Goal: Task Accomplishment & Management: Complete application form

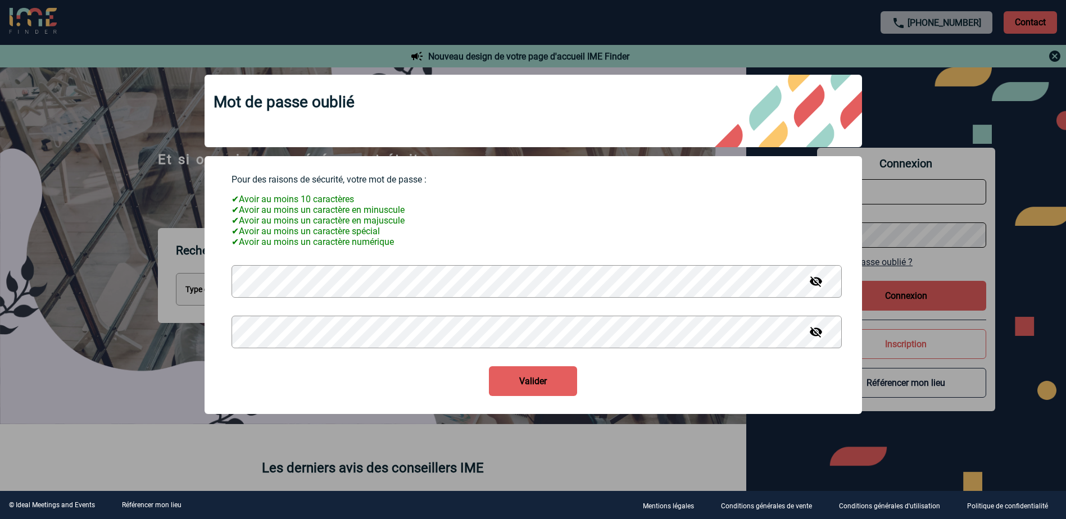
click at [813, 336] on img at bounding box center [815, 331] width 13 height 13
click at [813, 281] on img at bounding box center [815, 281] width 13 height 13
click at [542, 383] on button "Valider" at bounding box center [533, 381] width 88 height 30
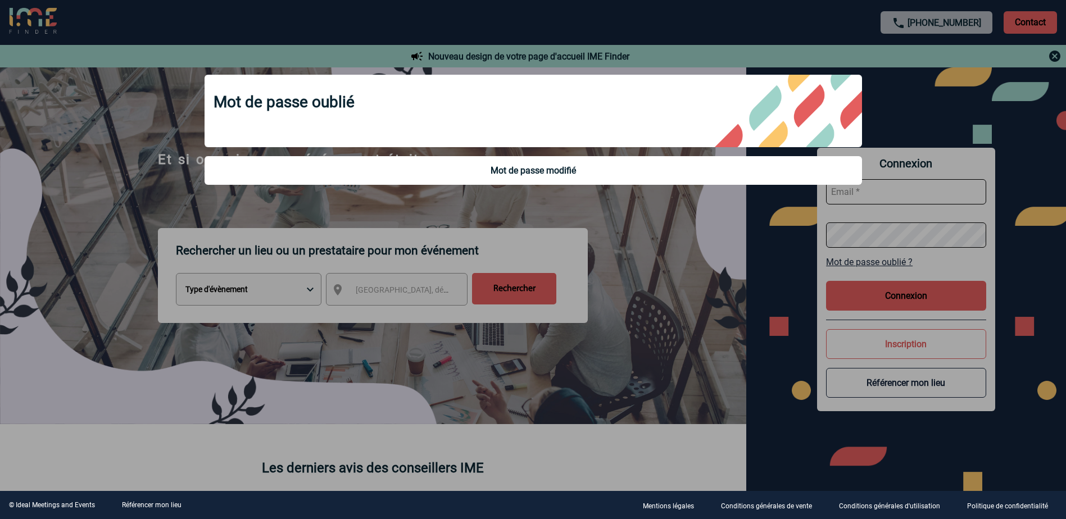
click at [667, 231] on div at bounding box center [533, 259] width 1066 height 519
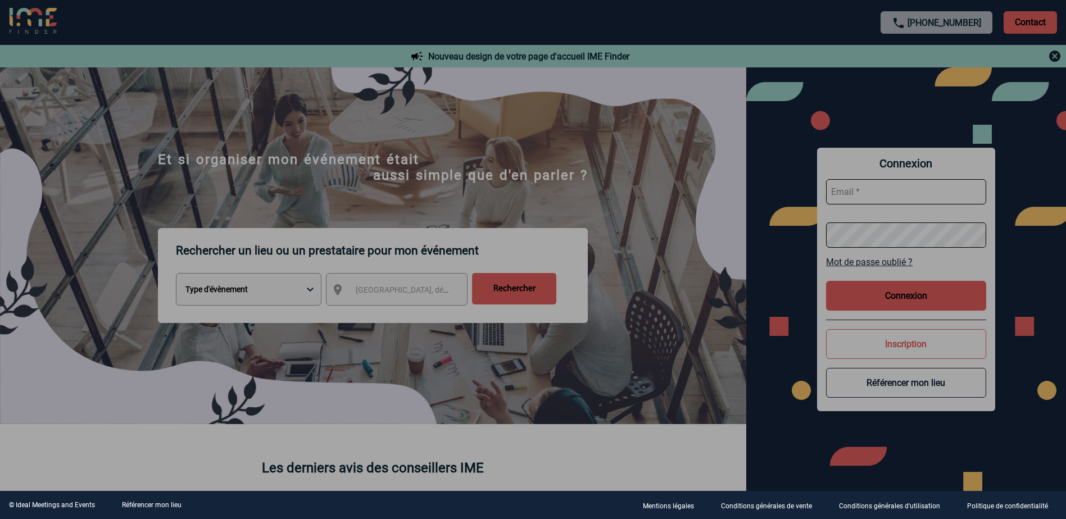
click at [851, 179] on div at bounding box center [533, 259] width 1066 height 519
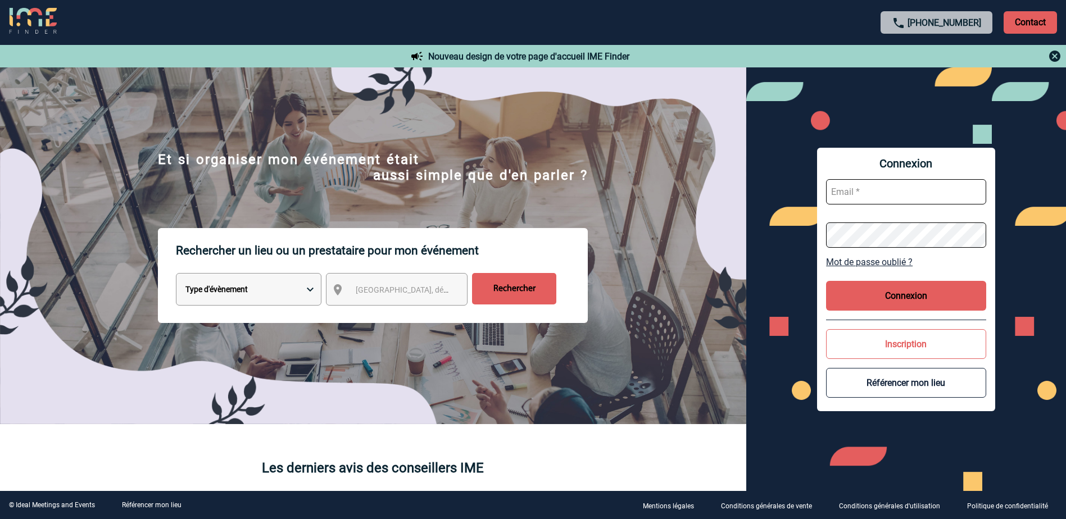
click at [852, 190] on input "text" at bounding box center [906, 191] width 160 height 25
type input "karine.loree@sogeti.com"
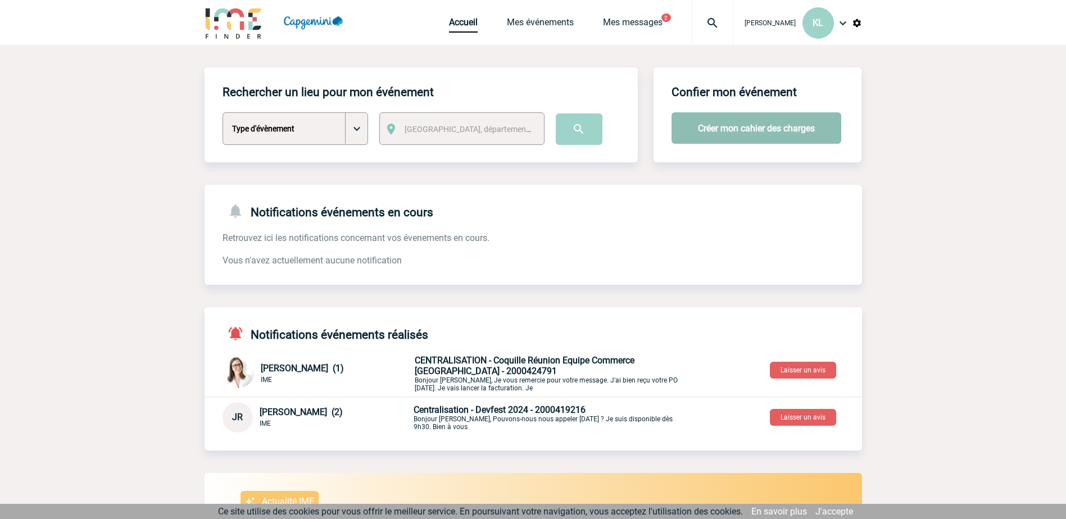
click at [710, 126] on button "Créer mon cahier des charges" at bounding box center [756, 127] width 170 height 31
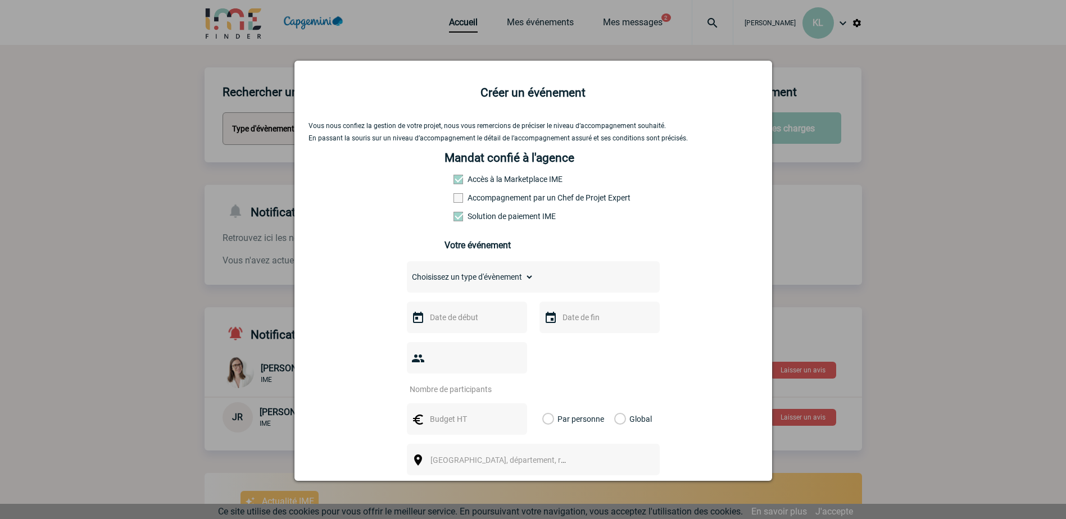
click at [509, 277] on select "Choisissez un type d'évènement Séminaire avec nuitée Séminaire sans nuitée Repa…" at bounding box center [470, 277] width 127 height 16
select select "5"
click at [407, 272] on select "Choisissez un type d'évènement Séminaire avec nuitée Séminaire sans nuitée Repa…" at bounding box center [470, 277] width 127 height 16
click at [475, 310] on div at bounding box center [467, 317] width 120 height 31
click at [467, 321] on input "text" at bounding box center [466, 317] width 78 height 15
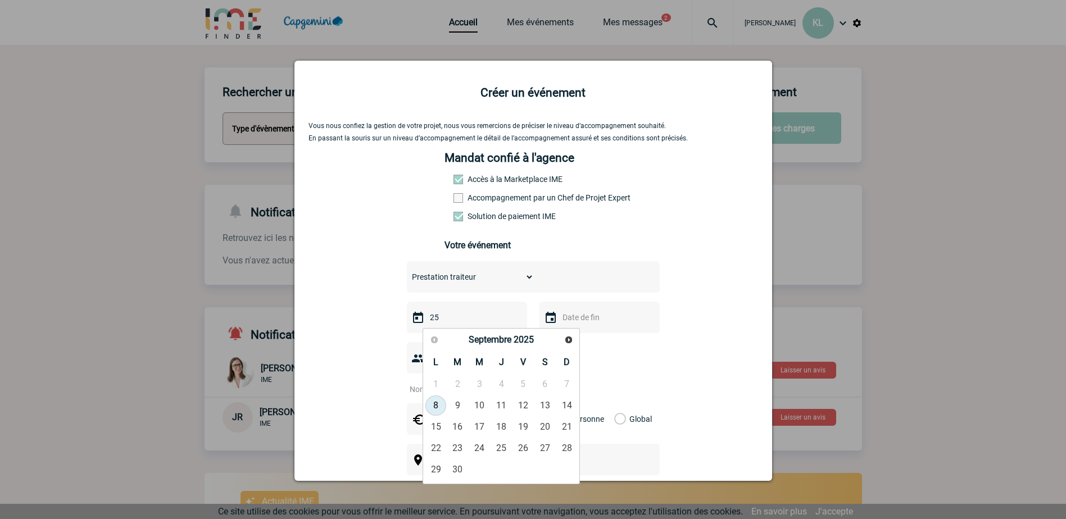
type input "2"
click at [412, 316] on img at bounding box center [417, 317] width 13 height 13
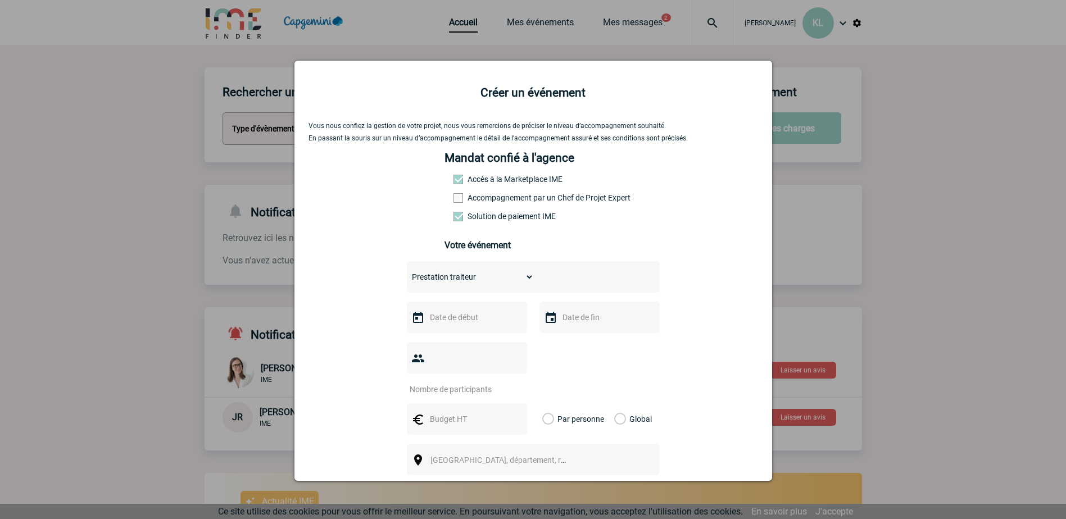
click at [465, 316] on input "text" at bounding box center [466, 317] width 78 height 15
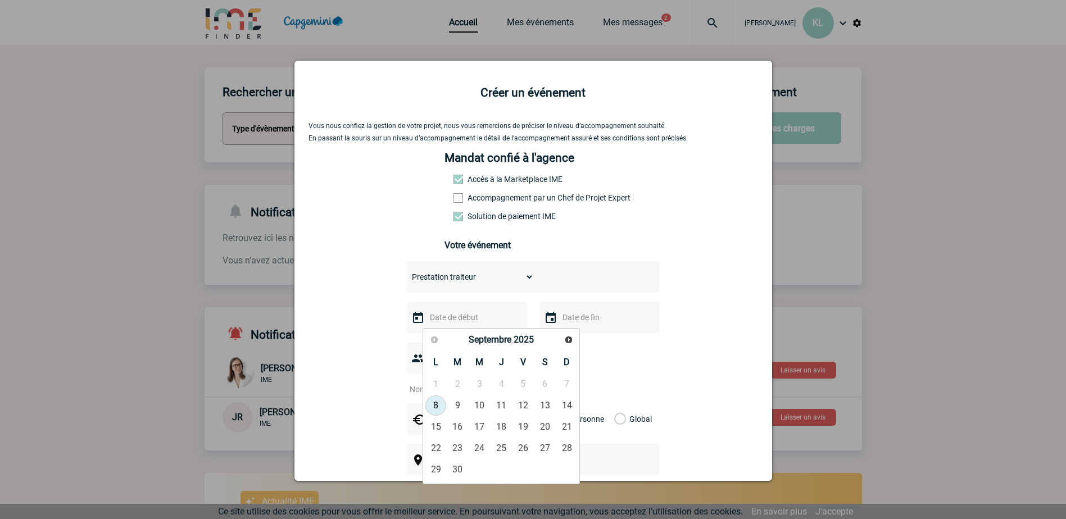
click at [436, 402] on link "8" at bounding box center [435, 405] width 21 height 20
type input "[DATE]"
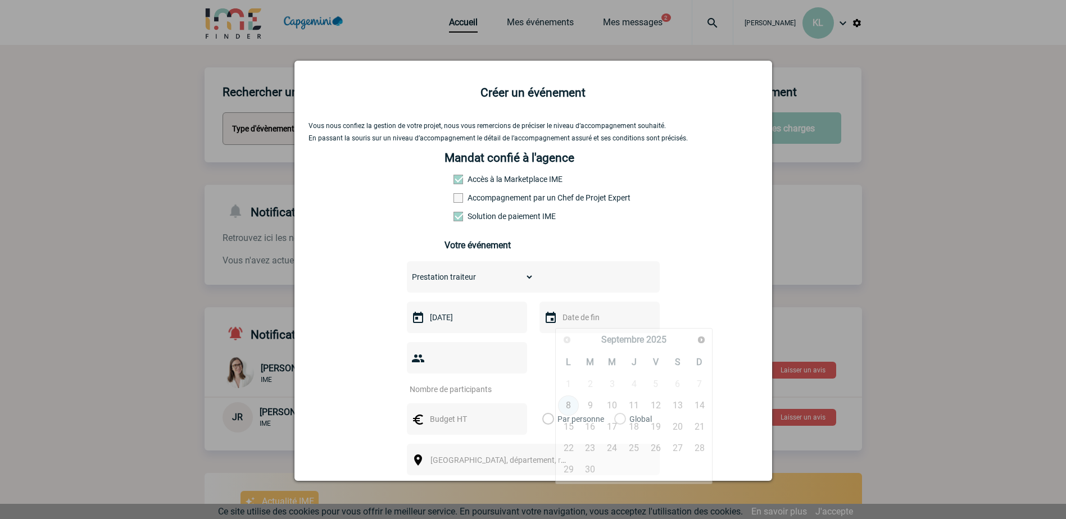
click at [617, 321] on input "text" at bounding box center [598, 317] width 78 height 15
click at [562, 404] on link "8" at bounding box center [568, 405] width 21 height 20
type input "[DATE]"
click at [444, 382] on input "number" at bounding box center [460, 389] width 106 height 15
type input "20"
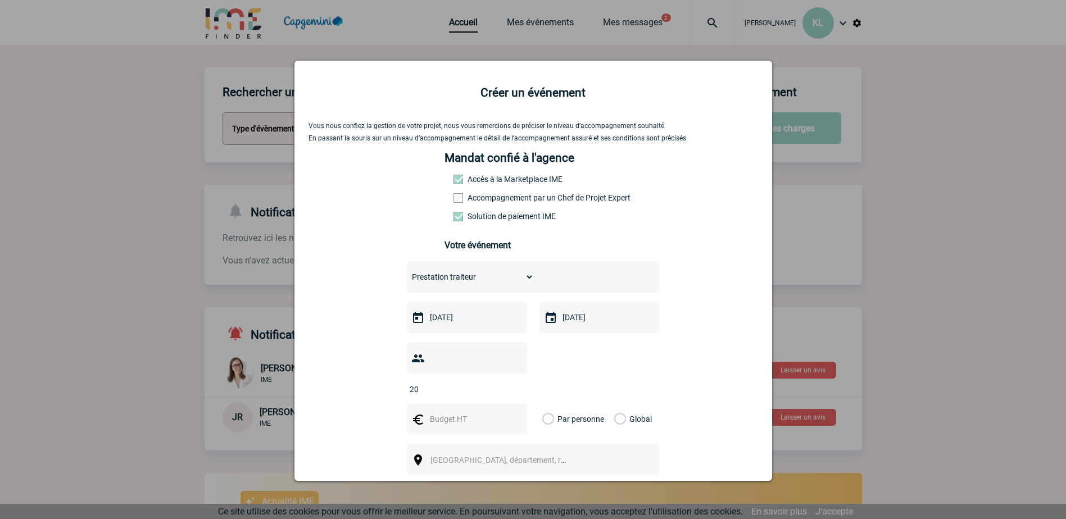
drag, startPoint x: 445, startPoint y: 421, endPoint x: 444, endPoint y: 412, distance: 9.7
click at [445, 421] on div "Choisissez un type d'évènement Séminaire avec nuitée Séminaire sans nuitée Repa…" at bounding box center [533, 418] width 253 height 315
click at [444, 412] on input "text" at bounding box center [466, 419] width 78 height 15
click at [437, 410] on div at bounding box center [467, 418] width 120 height 31
click at [440, 412] on input "text" at bounding box center [466, 419] width 78 height 15
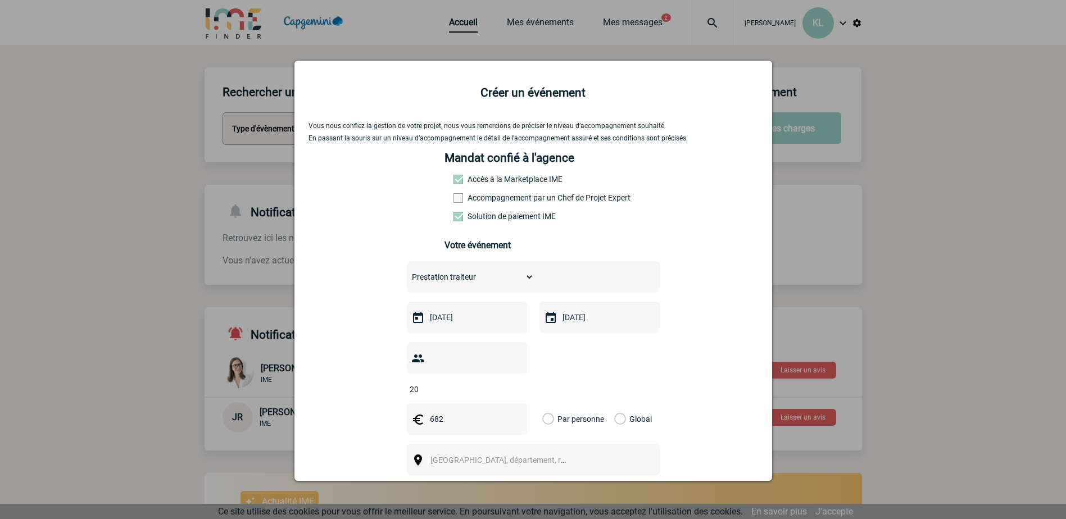
type input "682"
click at [619, 405] on label "Global" at bounding box center [617, 418] width 7 height 31
click at [0, 0] on input "Global" at bounding box center [0, 0] width 0 height 0
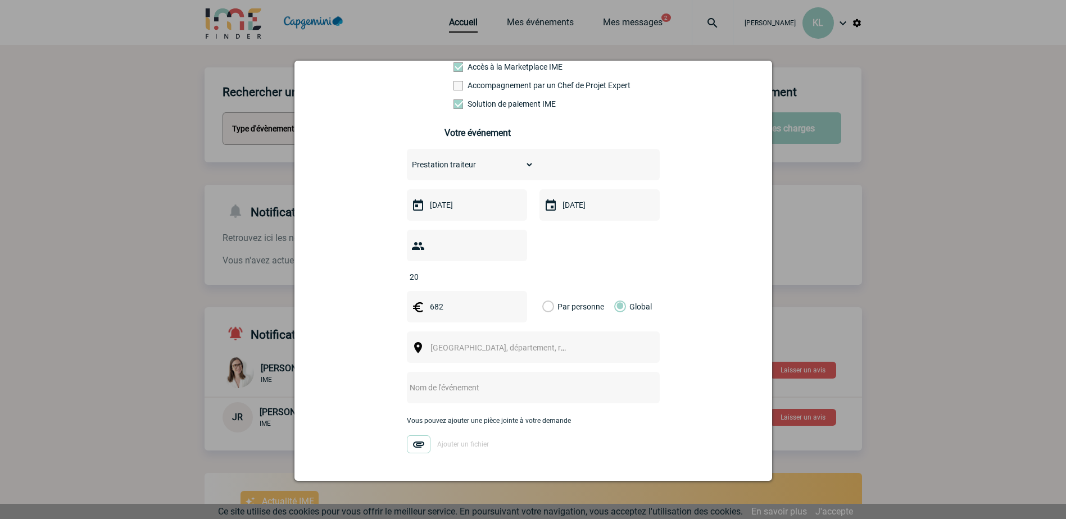
click at [470, 343] on span "[GEOGRAPHIC_DATA], département, région..." at bounding box center [508, 347] width 156 height 9
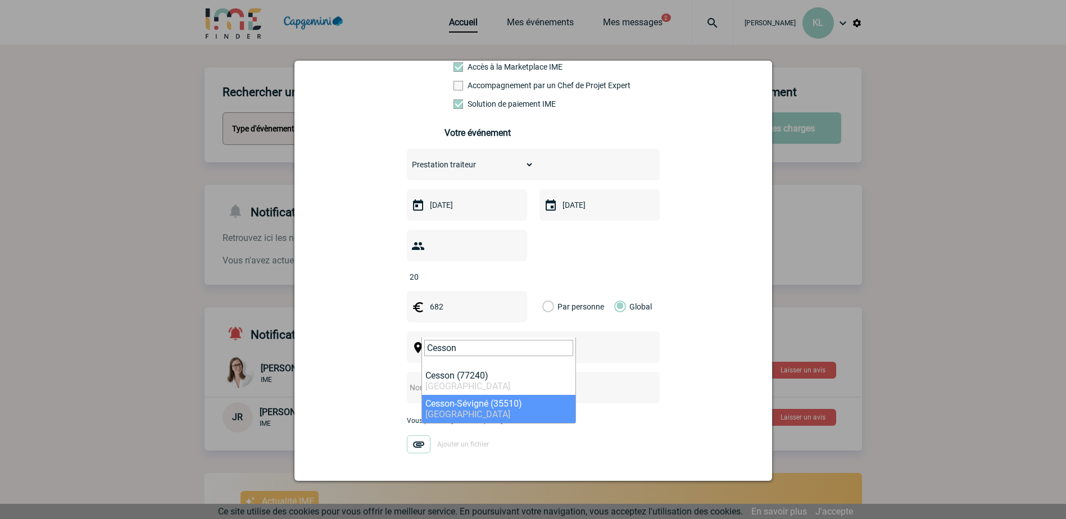
type input "Cesson"
select select "2026"
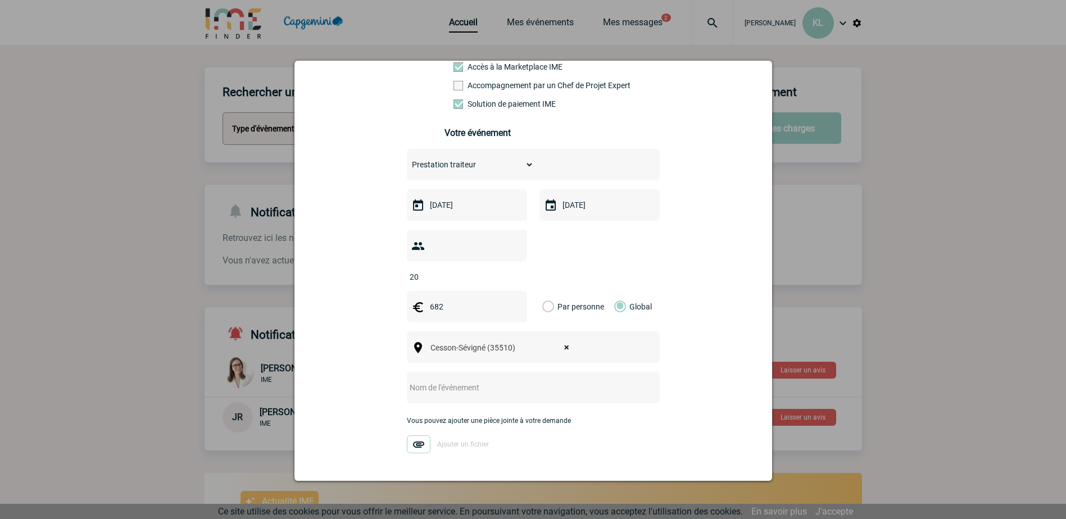
click at [469, 380] on input "text" at bounding box center [518, 387] width 223 height 15
type input "Venue client EDF"
click at [408, 435] on div "Vous pouvez ajouter une pièce jointe à votre demande Ajouter un fichier" at bounding box center [533, 440] width 253 height 47
click at [411, 435] on img at bounding box center [419, 444] width 24 height 18
click at [0, 0] on input "Ajouter un fichier" at bounding box center [0, 0] width 0 height 0
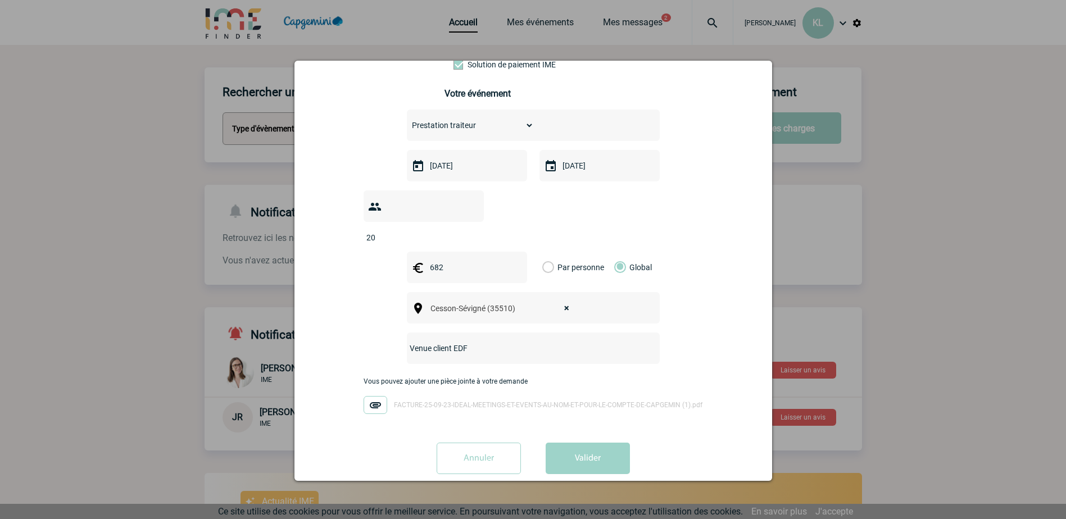
scroll to position [152, 0]
click at [603, 442] on button "Valider" at bounding box center [587, 457] width 84 height 31
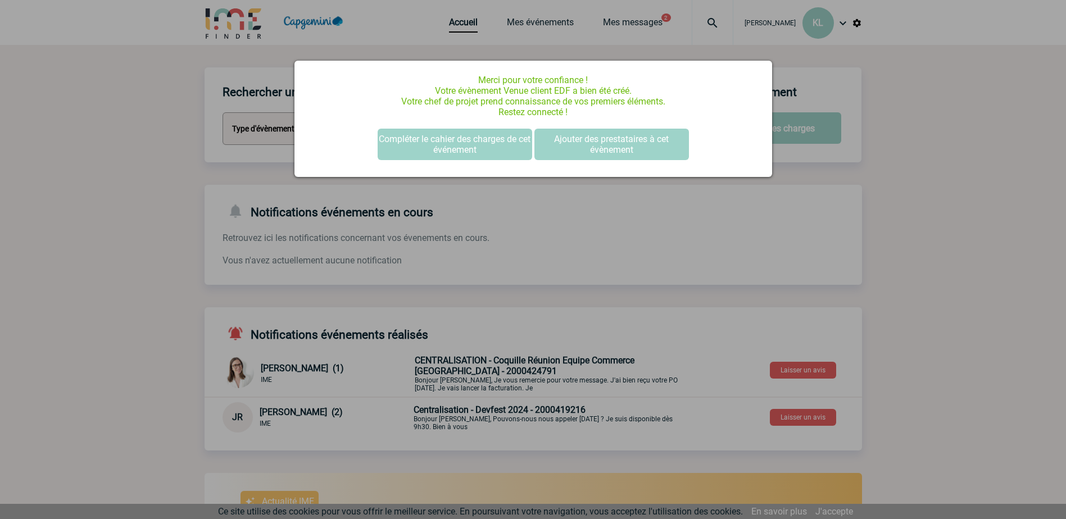
scroll to position [0, 0]
click at [492, 145] on button "Compléter le cahier des charges de cet événement" at bounding box center [454, 144] width 154 height 31
